Goal: Task Accomplishment & Management: Manage account settings

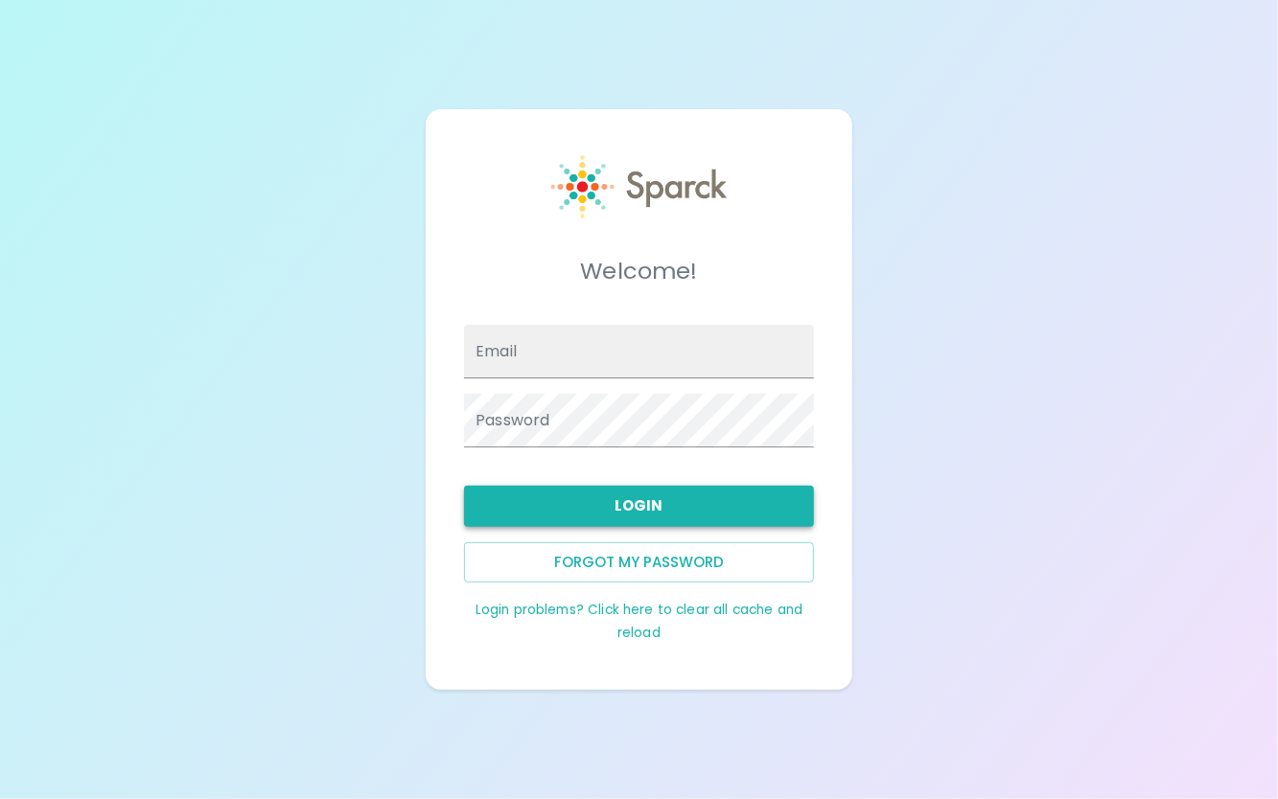
type input "[EMAIL_ADDRESS][DOMAIN_NAME]"
click at [707, 514] on button "Login" at bounding box center [638, 506] width 349 height 40
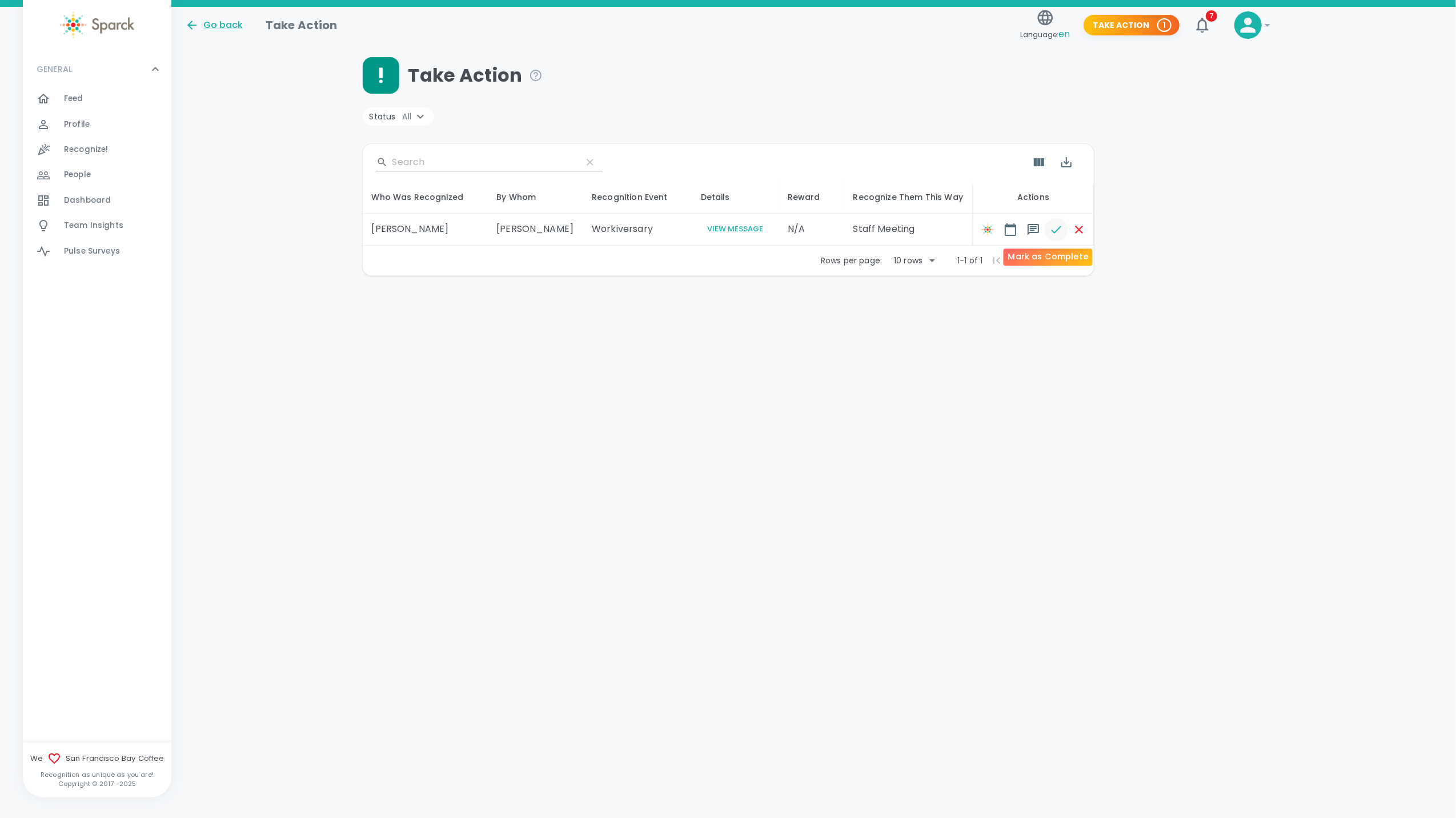
click at [761, 227] on icon "button" at bounding box center [1057, 229] width 14 height 14
click at [761, 228] on span at bounding box center [1079, 229] width 23 height 23
click at [761, 232] on span at bounding box center [1079, 229] width 23 height 23
click at [761, 31] on icon "button" at bounding box center [1202, 25] width 18 height 18
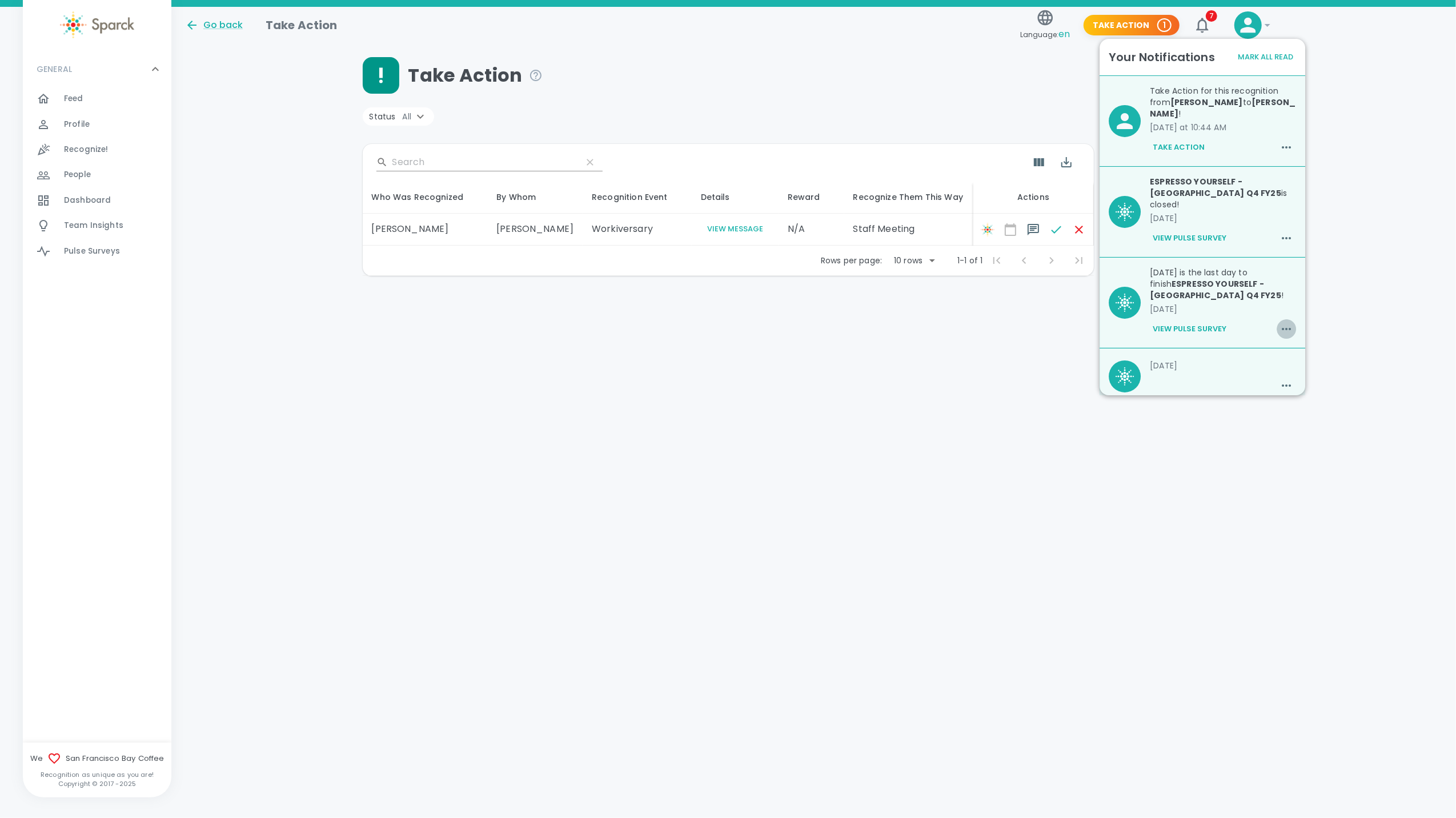
click at [761, 328] on icon "button" at bounding box center [1286, 329] width 9 height 2
click at [761, 366] on span "Delete" at bounding box center [1286, 362] width 62 height 14
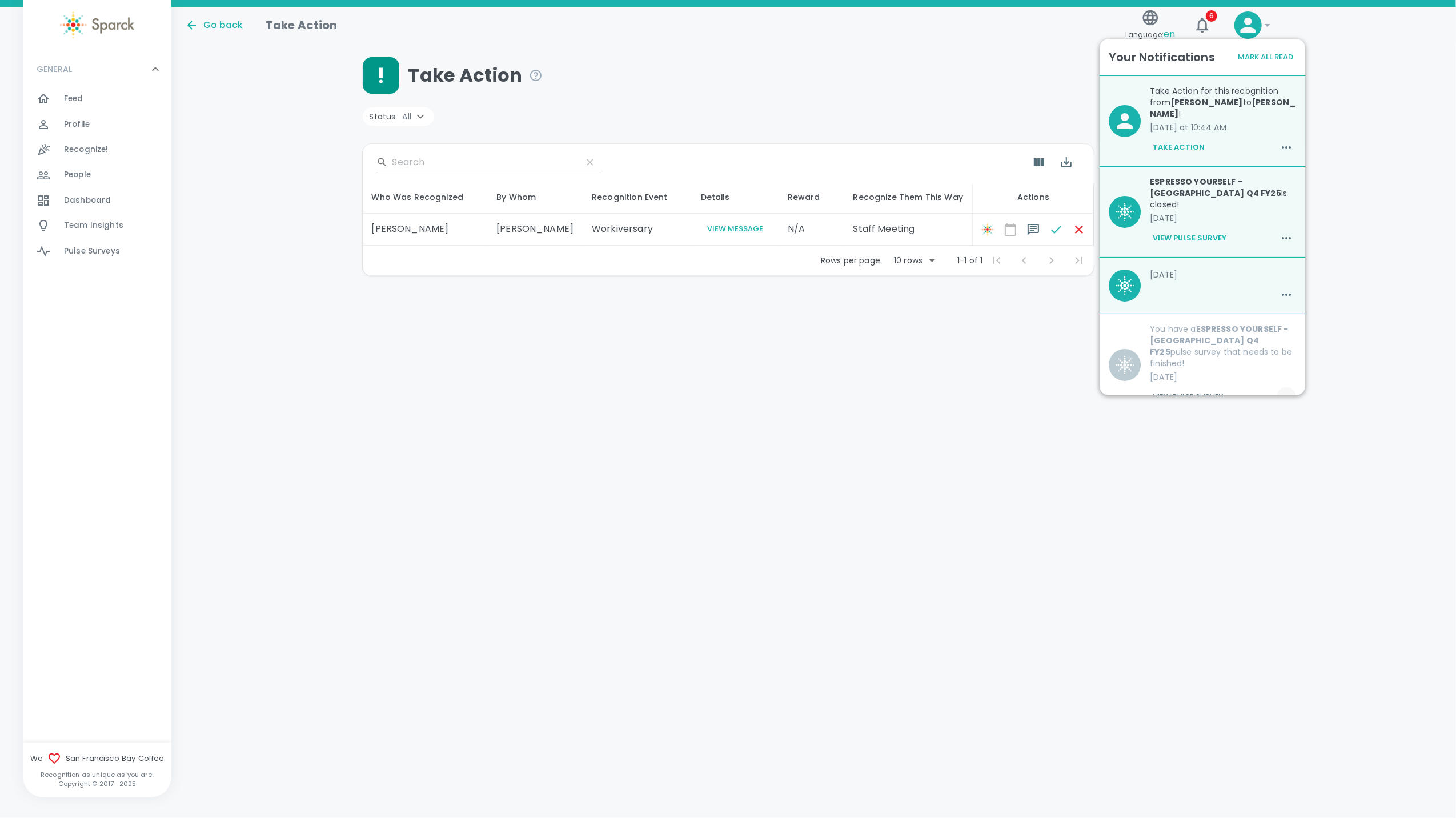
click at [761, 390] on icon "button" at bounding box center [1286, 397] width 14 height 14
click at [761, 393] on span "Delete" at bounding box center [1287, 391] width 31 height 14
click at [761, 390] on icon "button" at bounding box center [1286, 397] width 14 height 14
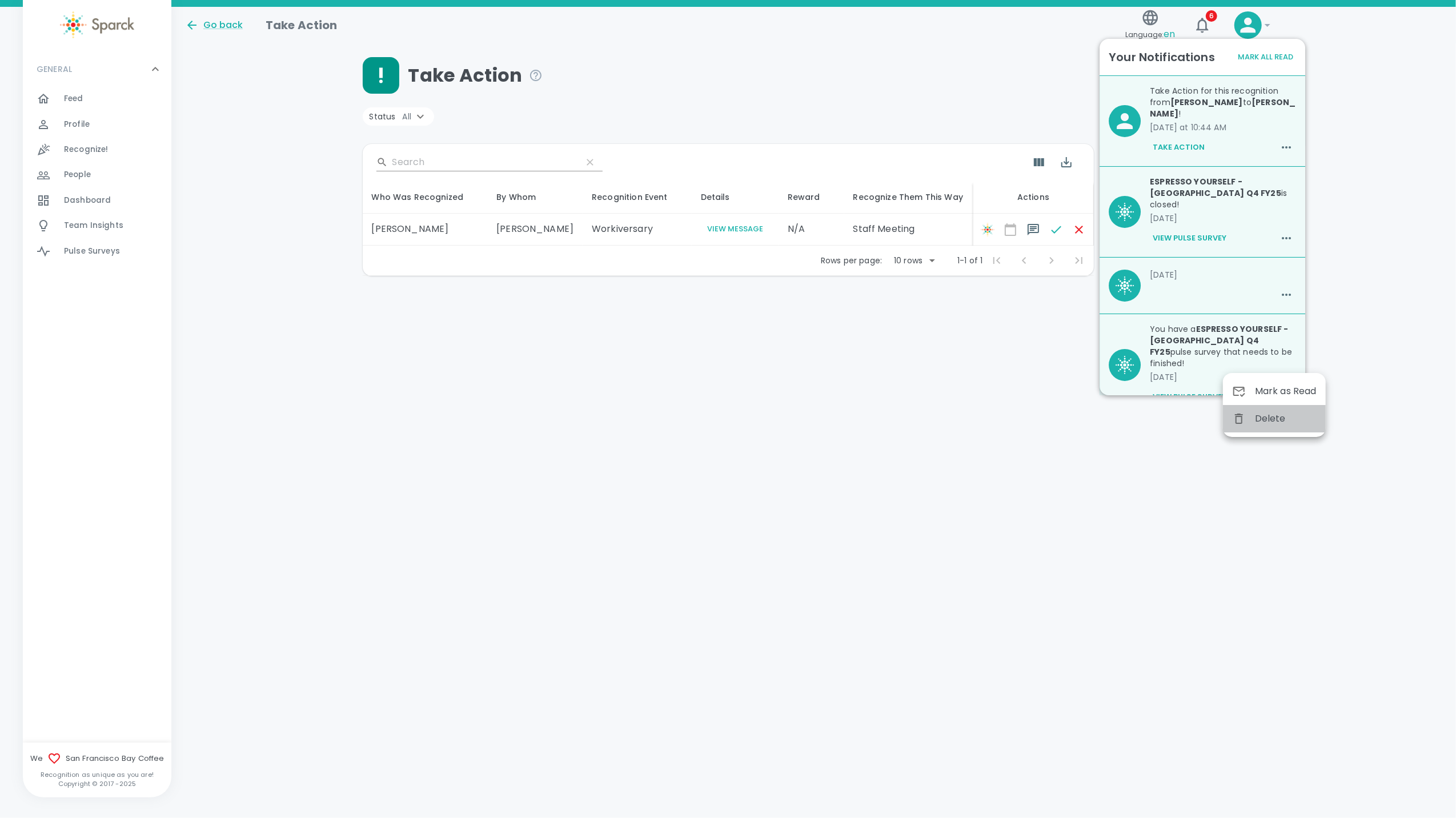
click at [761, 415] on span "Delete" at bounding box center [1286, 418] width 62 height 14
click at [761, 390] on icon "button" at bounding box center [1286, 397] width 14 height 14
click at [761, 419] on span "Delete" at bounding box center [1286, 418] width 62 height 14
click at [761, 378] on icon "button" at bounding box center [1286, 385] width 14 height 14
click at [761, 400] on span "Delete" at bounding box center [1286, 407] width 62 height 14
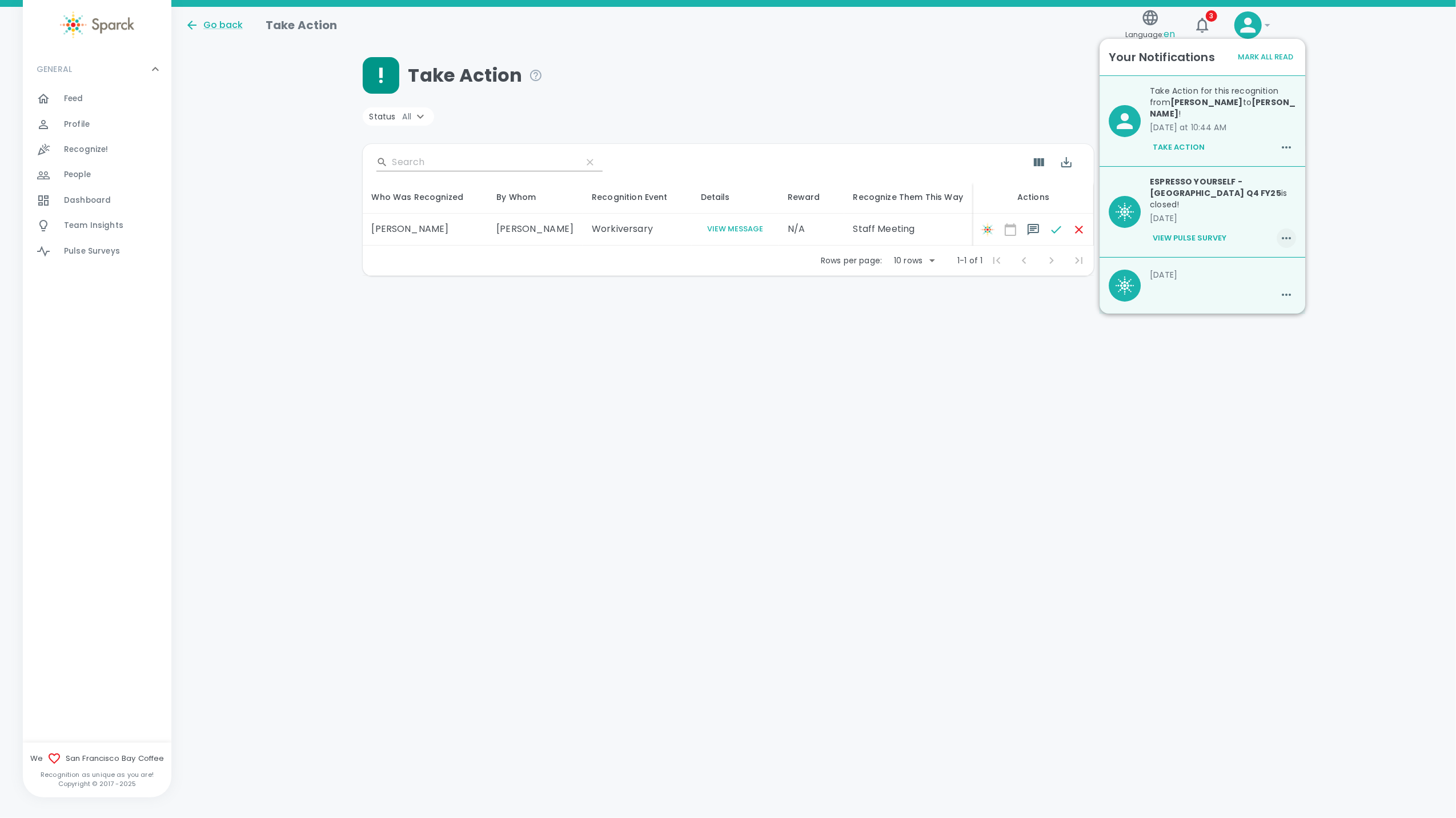
click at [761, 231] on icon "button" at bounding box center [1286, 238] width 14 height 14
click at [761, 274] on span "Delete" at bounding box center [1286, 271] width 62 height 14
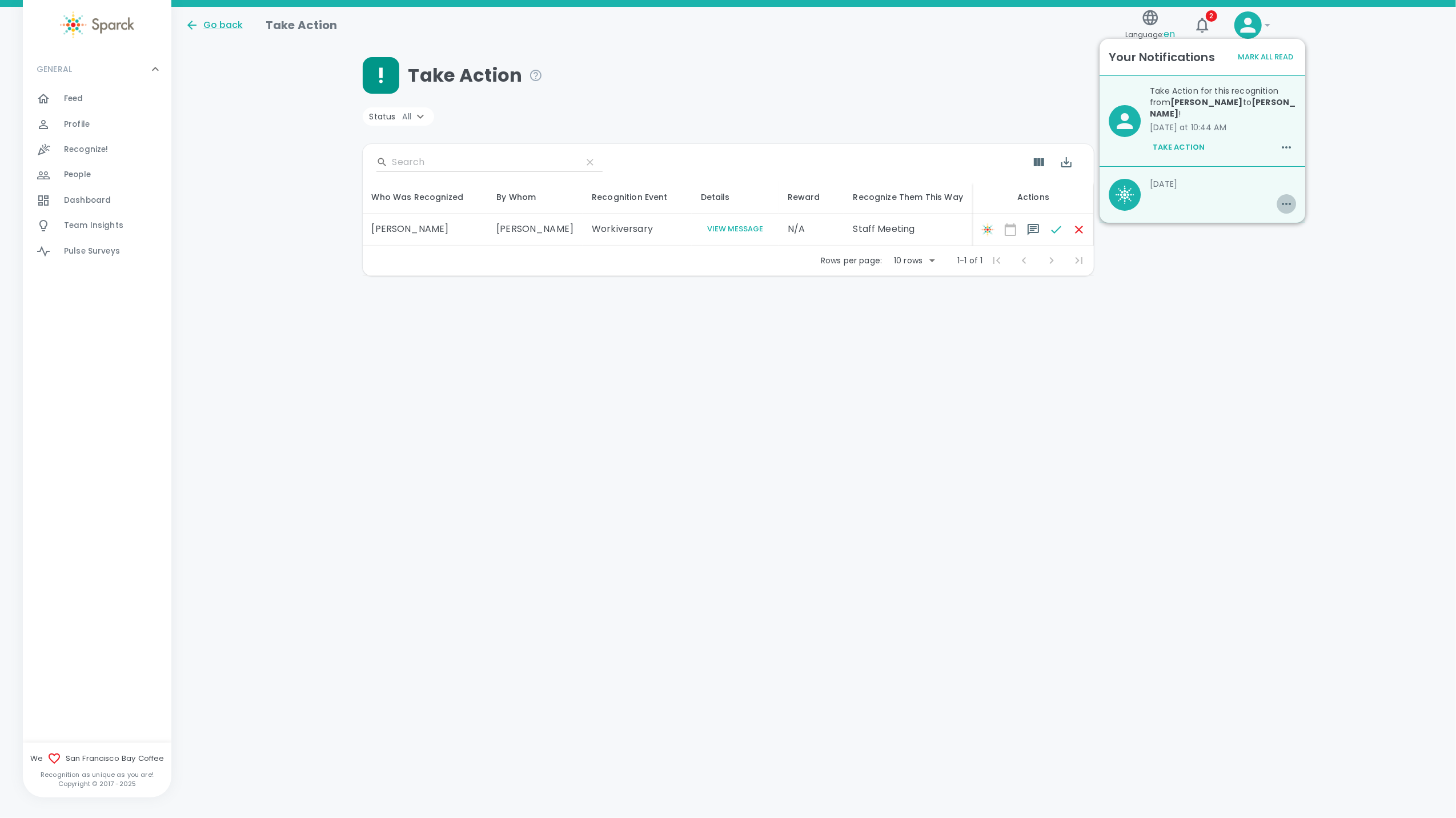
click at [761, 197] on icon "button" at bounding box center [1286, 204] width 14 height 14
click at [761, 256] on div "Delete" at bounding box center [1274, 248] width 103 height 27
click at [761, 146] on icon "button" at bounding box center [1286, 147] width 9 height 2
click at [761, 186] on span "Delete" at bounding box center [1286, 191] width 62 height 14
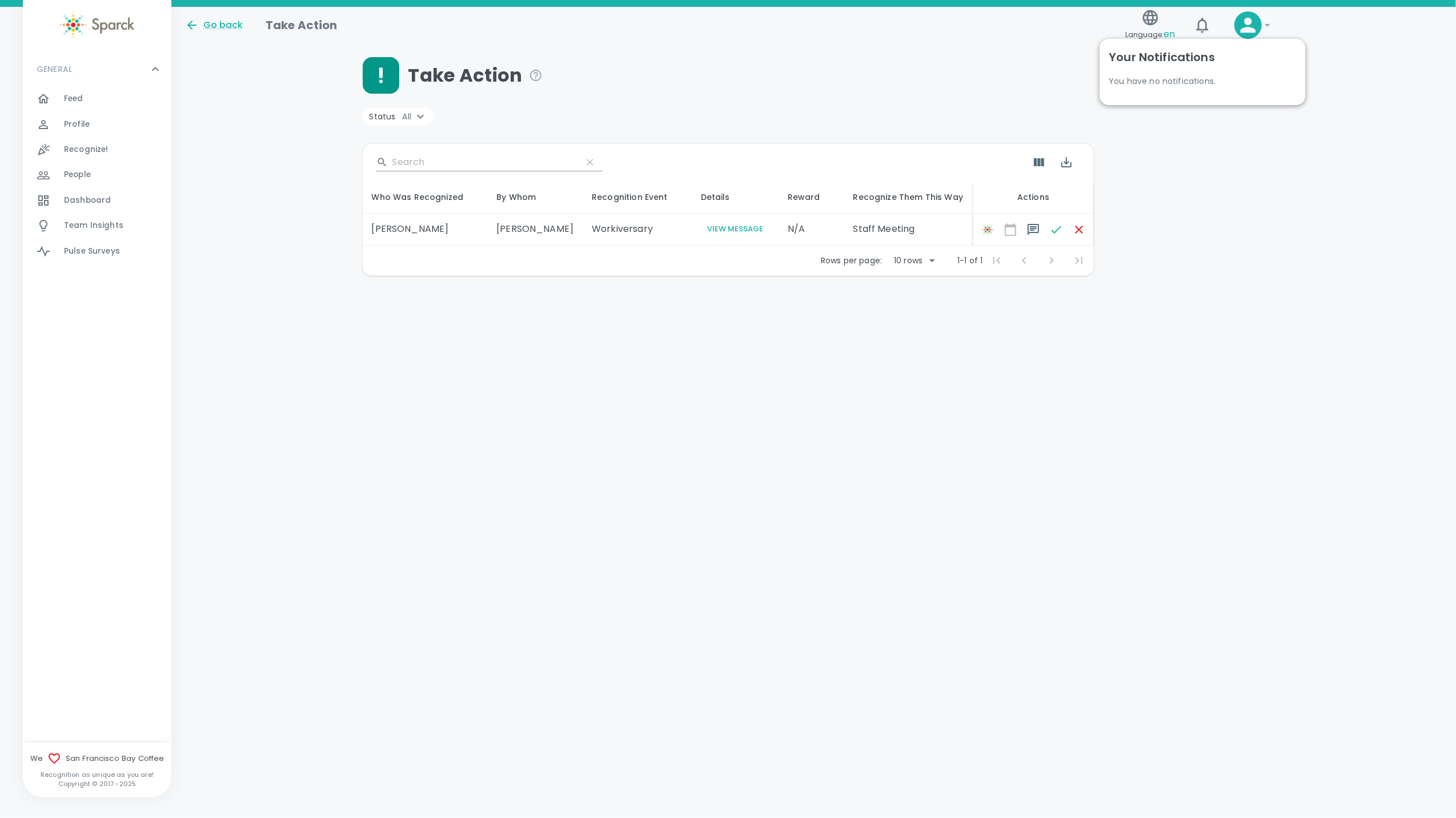
click at [761, 178] on div "Take Action Status All ​ Who Was Recognized By Whom Recognition Event Details R…" at bounding box center [814, 166] width 1258 height 219
